Goal: Check status: Check status

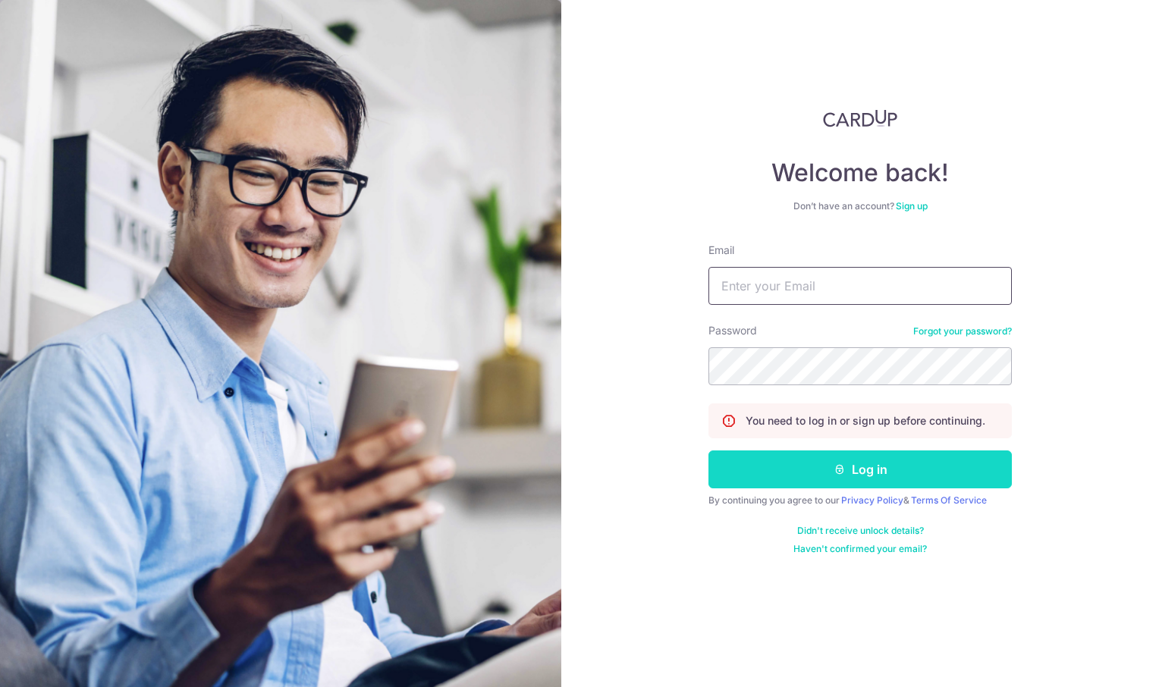
type input "[EMAIL_ADDRESS][DOMAIN_NAME]"
click at [864, 469] on button "Log in" at bounding box center [859, 470] width 303 height 38
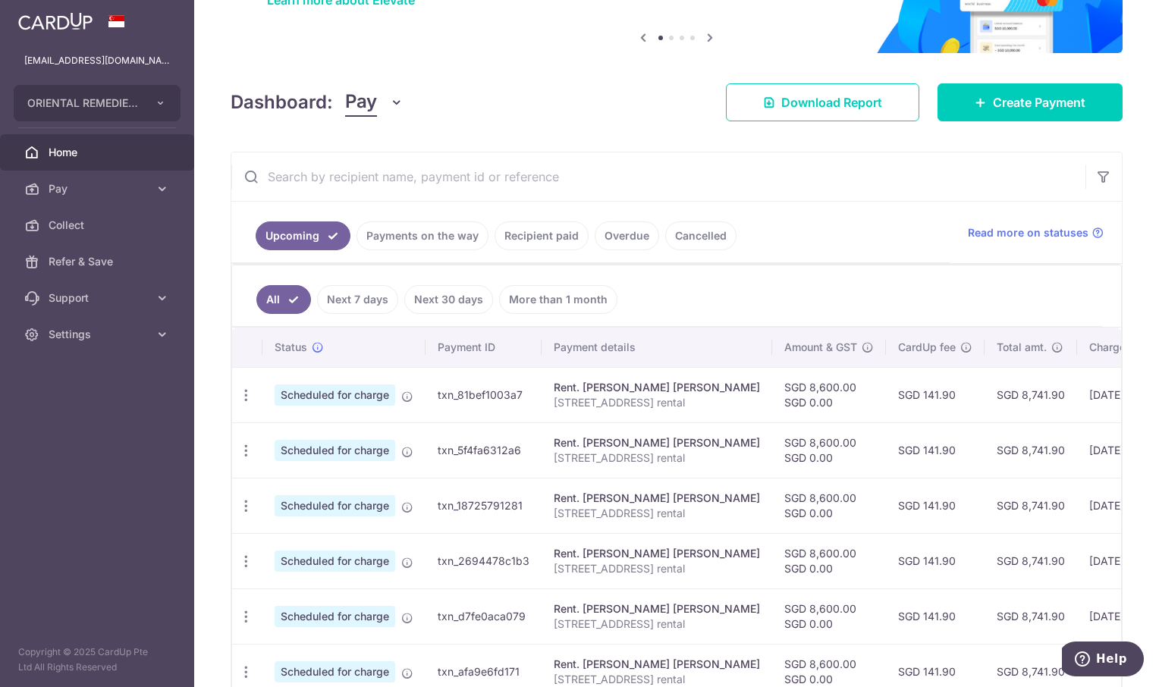
scroll to position [228, 0]
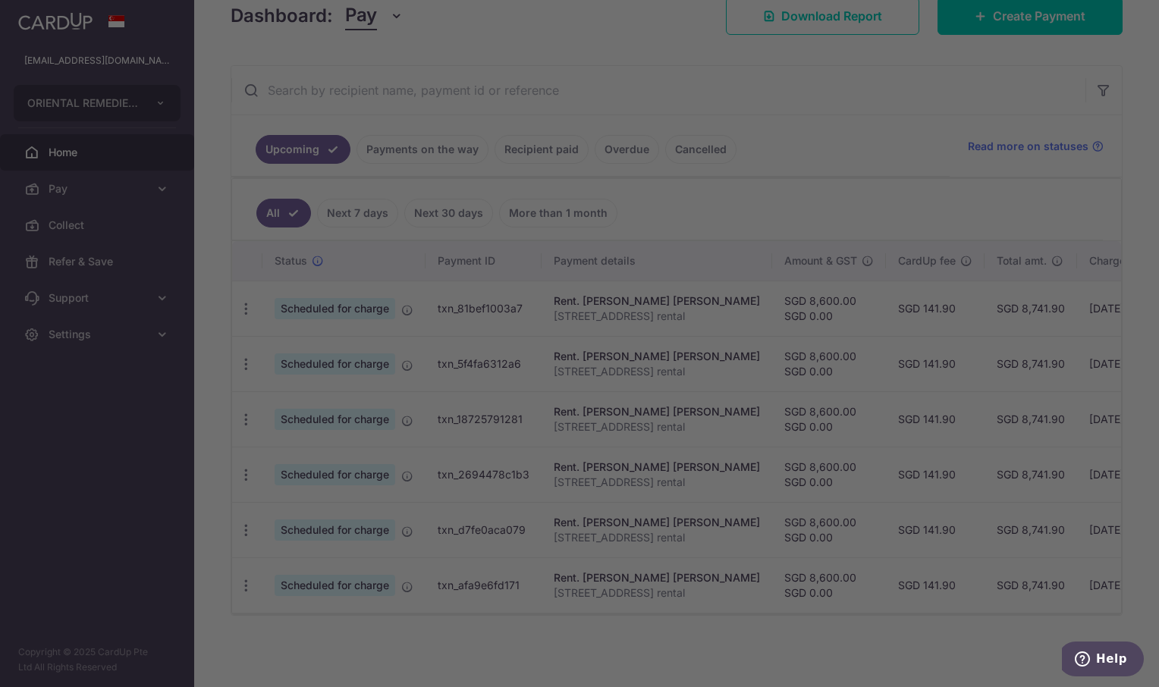
click at [434, 146] on body "meirongchen+ori@orientalremediesgroup.com ORIENTAL REMEDIES INCORPORATED (PRIVA…" at bounding box center [579, 343] width 1159 height 687
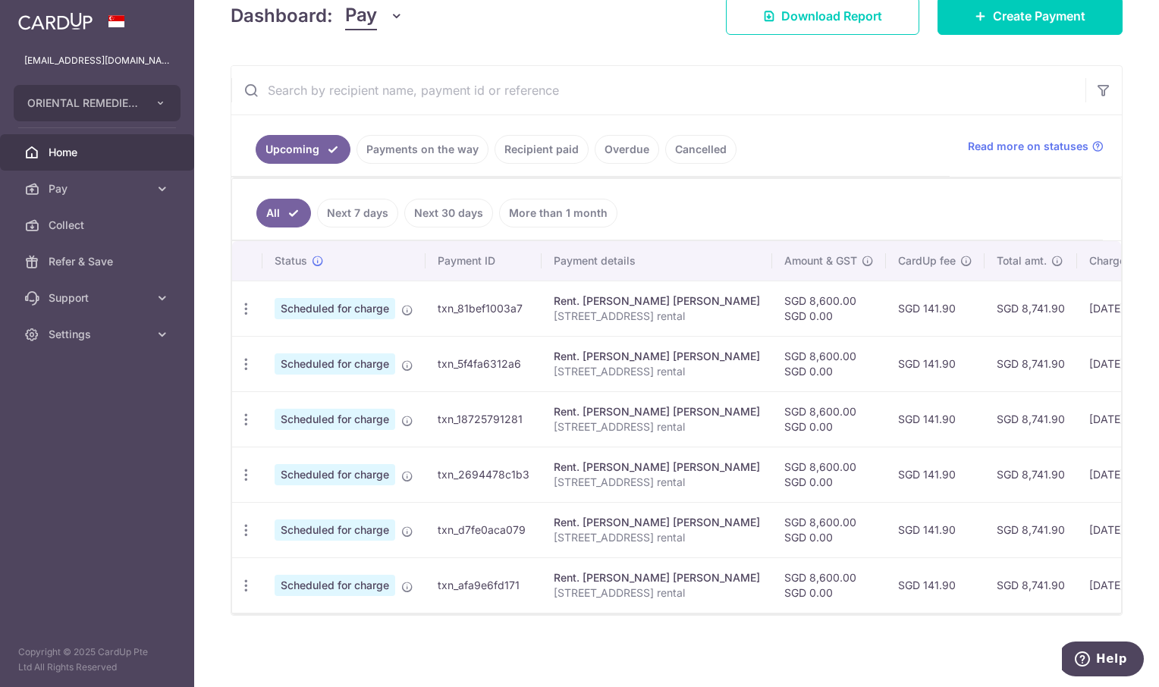
click at [539, 147] on link "Recipient paid" at bounding box center [542, 149] width 94 height 29
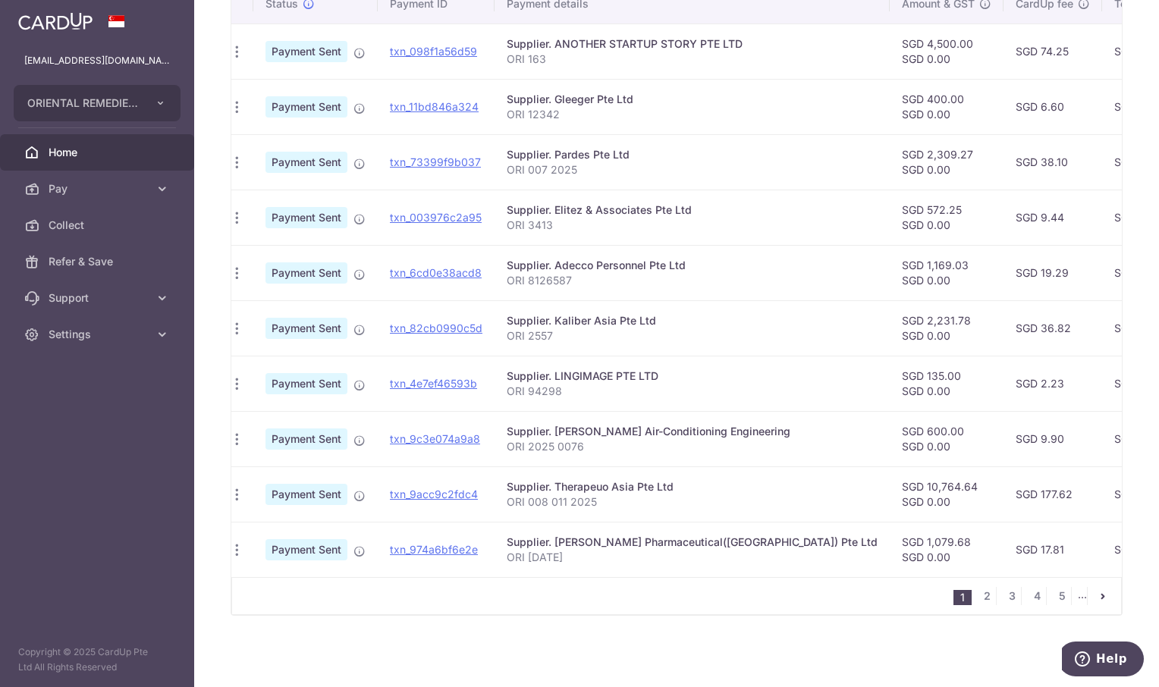
scroll to position [0, 0]
